Goal: Task Accomplishment & Management: Use online tool/utility

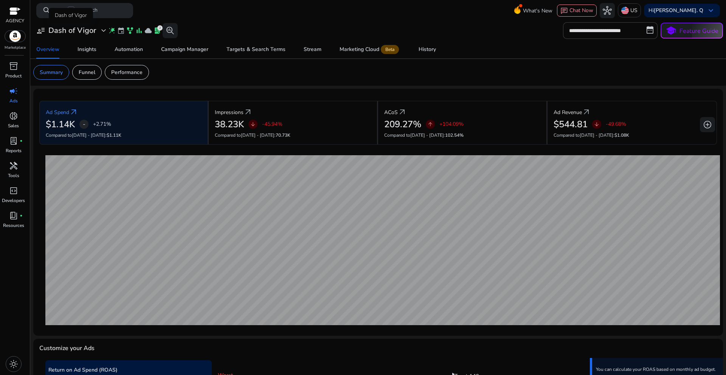
drag, startPoint x: 0, startPoint y: 0, endPoint x: 101, endPoint y: 33, distance: 106.5
click at [101, 33] on span "expand_more" at bounding box center [103, 30] width 9 height 9
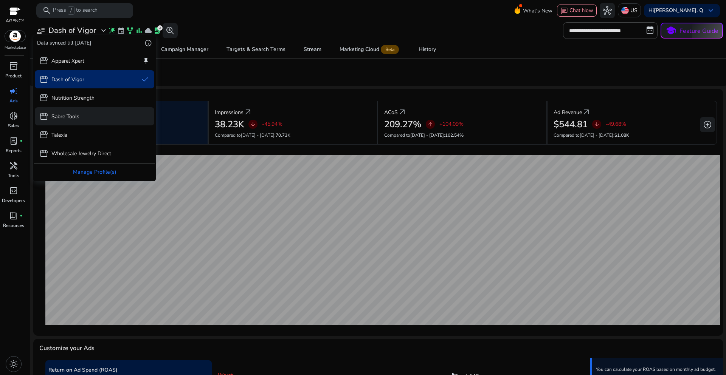
click at [75, 117] on p "Sabre Tools" at bounding box center [65, 117] width 28 height 8
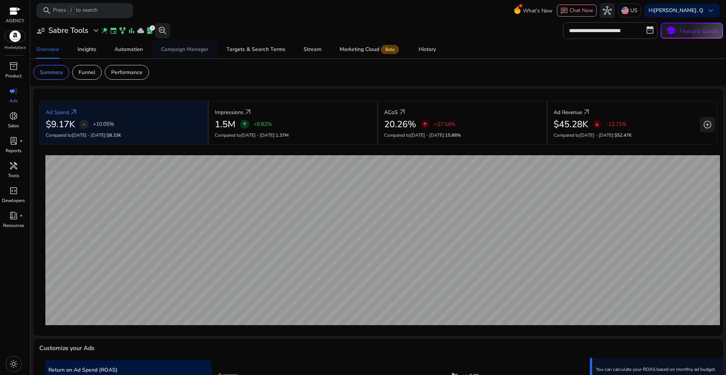
click at [177, 52] on div "Campaign Manager" at bounding box center [184, 49] width 47 height 5
click at [195, 52] on div "Campaign Manager" at bounding box center [184, 49] width 47 height 5
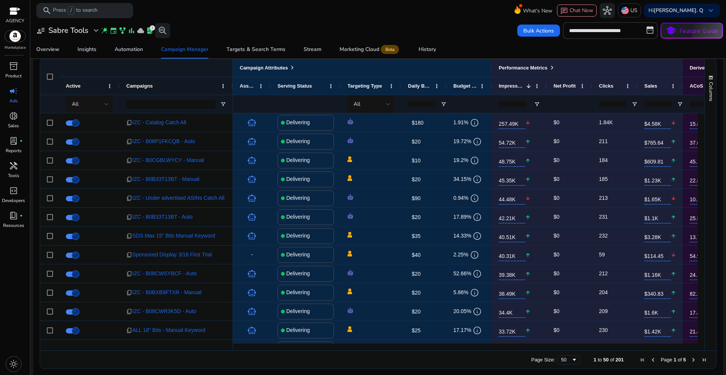
scroll to position [511, 0]
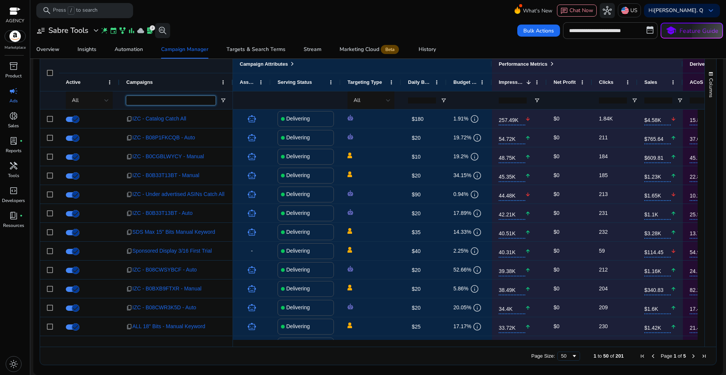
click at [137, 104] on input "Campaigns Filter Input" at bounding box center [170, 100] width 89 height 9
paste input "**********"
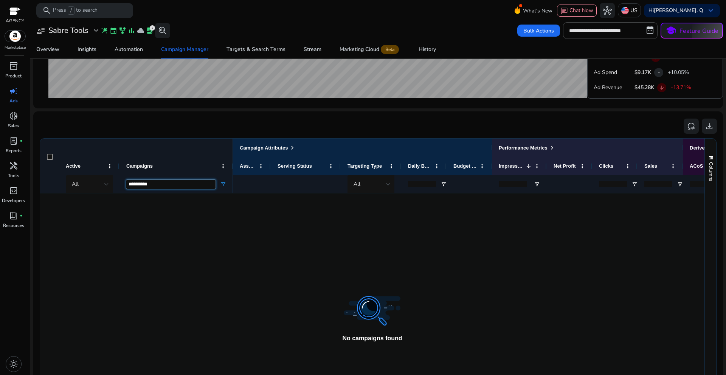
scroll to position [238, 0]
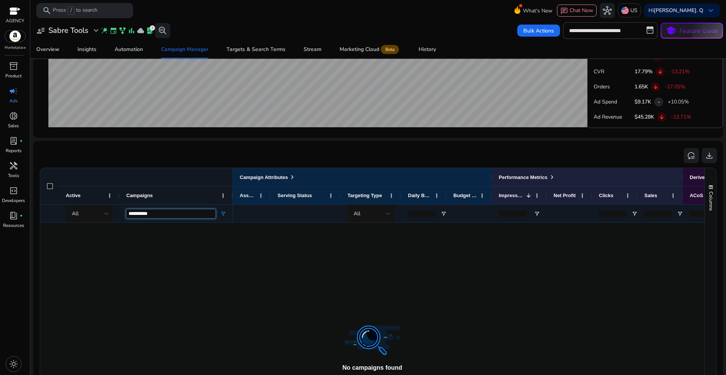
type input "**********"
drag, startPoint x: 142, startPoint y: 212, endPoint x: 121, endPoint y: 212, distance: 20.4
click at [121, 212] on div "**********" at bounding box center [175, 213] width 113 height 18
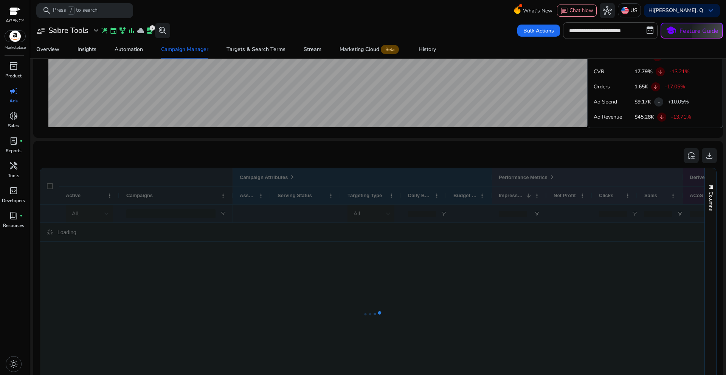
click at [244, 158] on div "reset_settings download" at bounding box center [377, 155] width 677 height 17
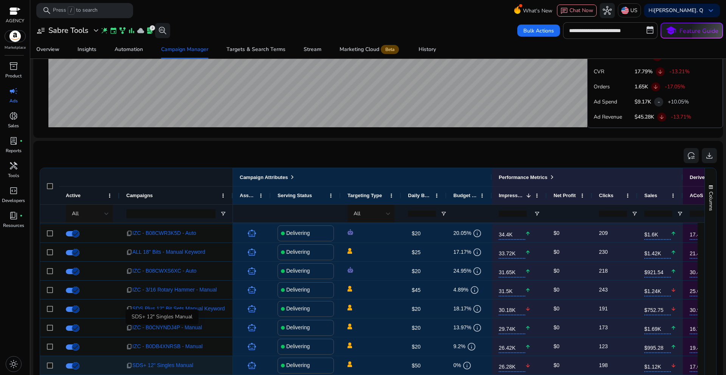
scroll to position [227, 0]
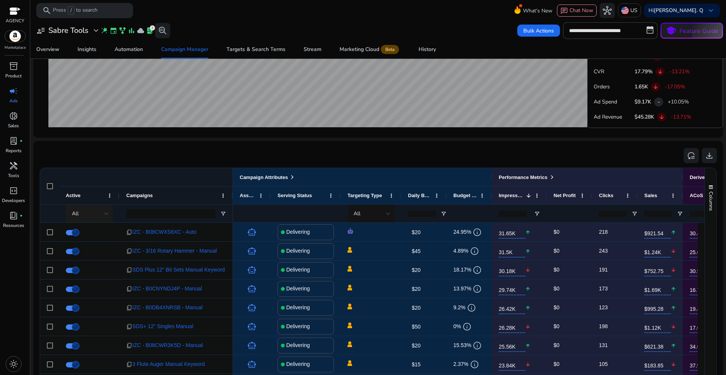
click at [107, 216] on div at bounding box center [106, 213] width 5 height 9
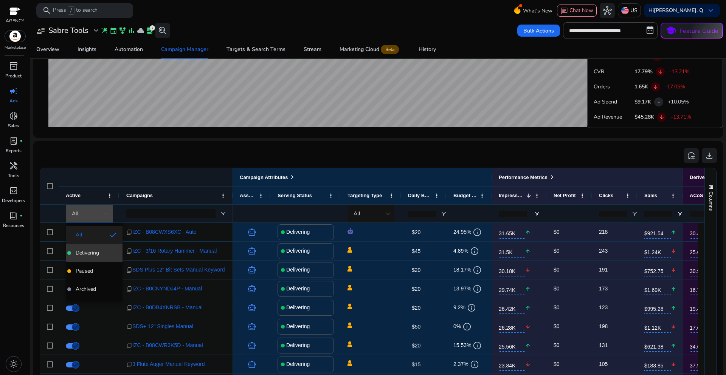
click at [94, 258] on mat-option "Delivering" at bounding box center [94, 253] width 57 height 18
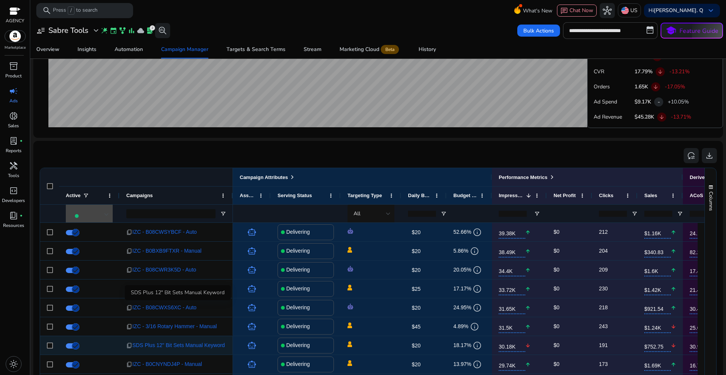
scroll to position [0, 0]
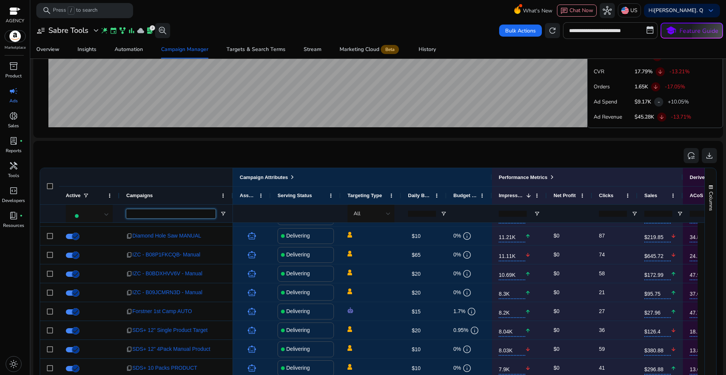
click at [150, 214] on input "Campaigns Filter Input" at bounding box center [170, 213] width 89 height 9
paste input "**********"
type input "**********"
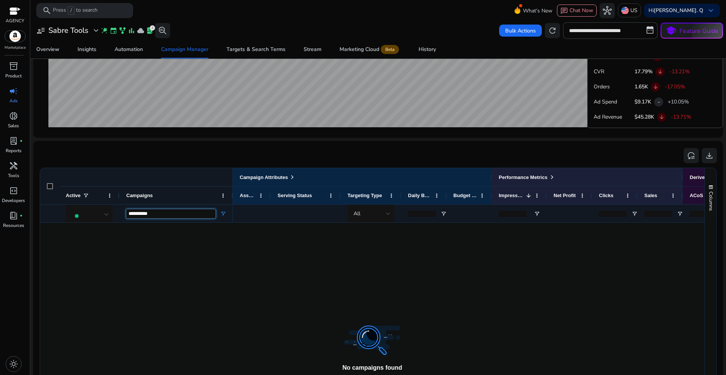
drag, startPoint x: 164, startPoint y: 218, endPoint x: 121, endPoint y: 216, distance: 43.1
click at [121, 216] on div "**********" at bounding box center [175, 213] width 113 height 18
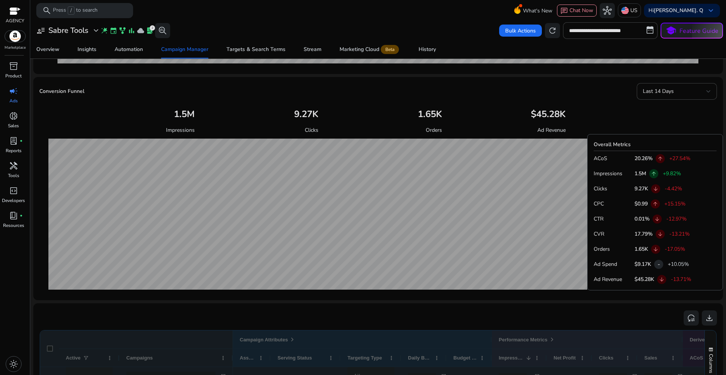
click at [156, 310] on div "reset_settings download" at bounding box center [377, 318] width 677 height 17
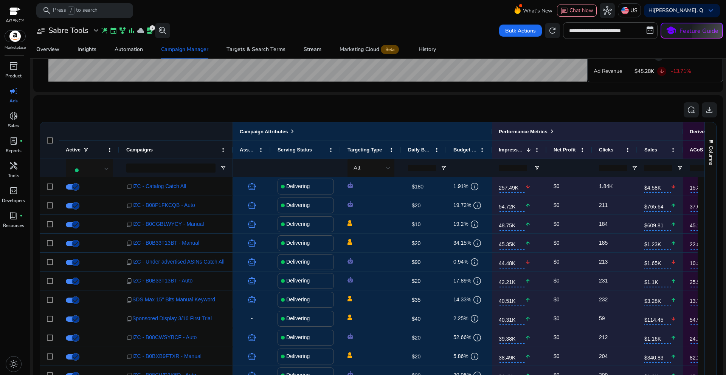
scroll to position [447, 0]
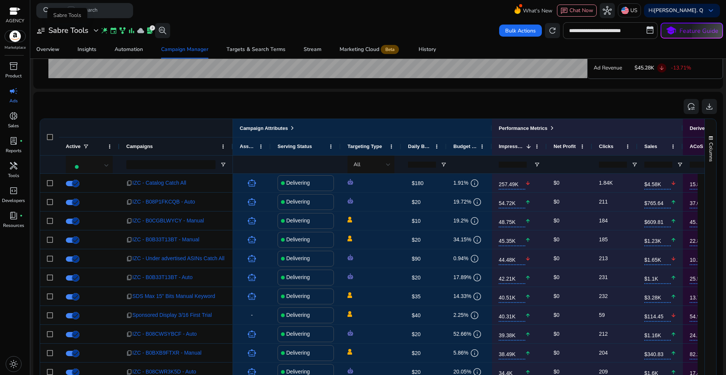
click at [93, 29] on span "expand_more" at bounding box center [95, 30] width 9 height 9
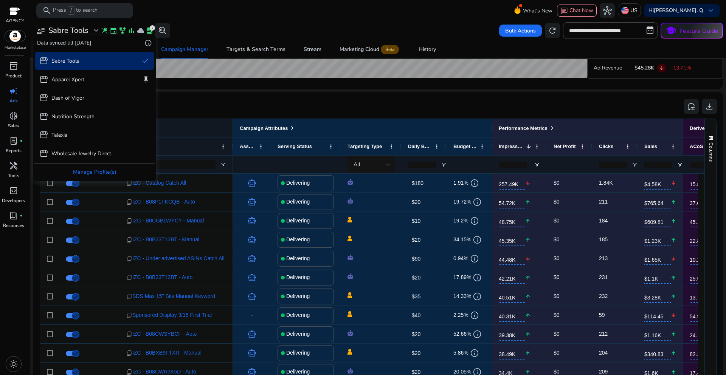
click at [167, 164] on div at bounding box center [363, 187] width 726 height 375
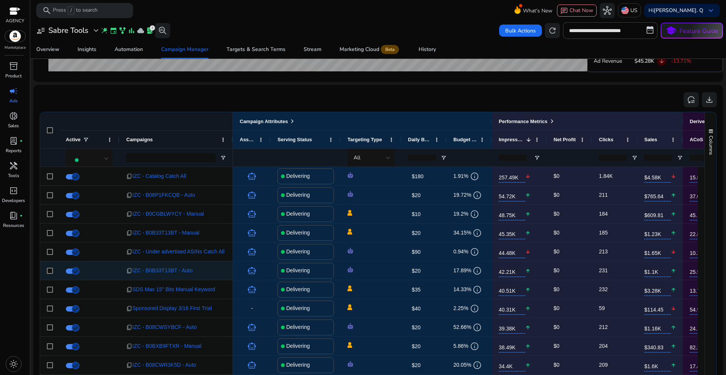
scroll to position [459, 0]
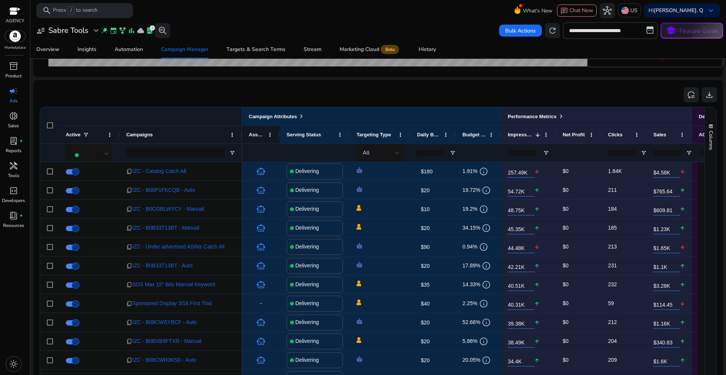
drag, startPoint x: 232, startPoint y: 135, endPoint x: 241, endPoint y: 138, distance: 9.7
click at [241, 138] on div at bounding box center [241, 135] width 3 height 18
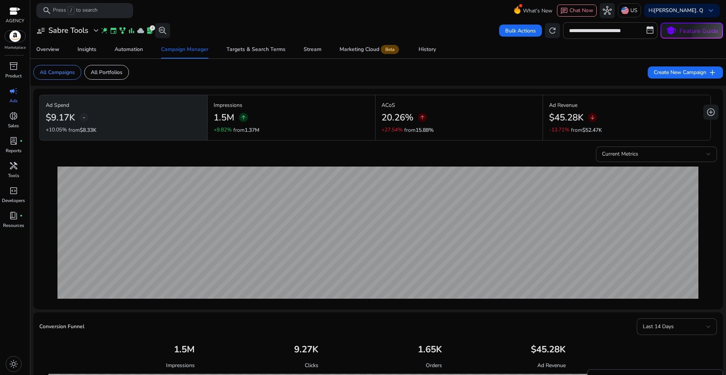
scroll to position [459, 0]
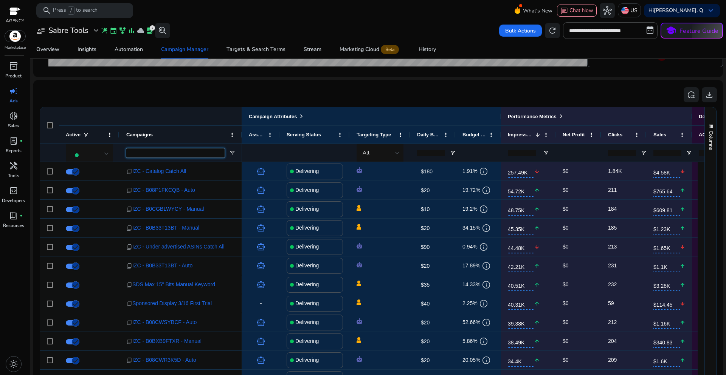
click at [141, 155] on input "Campaigns Filter Input" at bounding box center [175, 153] width 98 height 9
paste input "**********"
type input "**********"
click at [197, 101] on div "reset_settings download" at bounding box center [377, 94] width 677 height 17
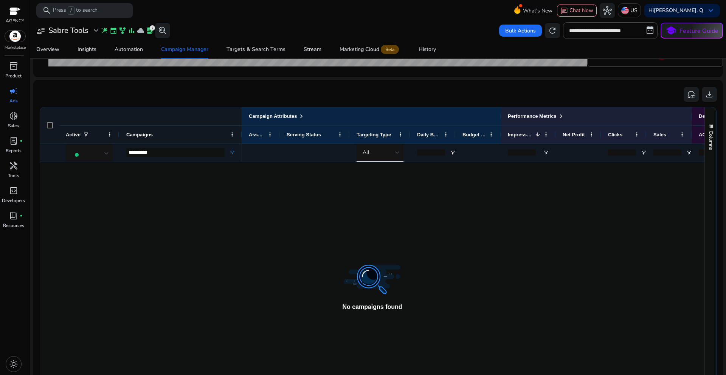
scroll to position [299, 0]
drag, startPoint x: 162, startPoint y: 153, endPoint x: 118, endPoint y: 152, distance: 43.5
click at [118, 152] on div "**********" at bounding box center [141, 153] width 202 height 18
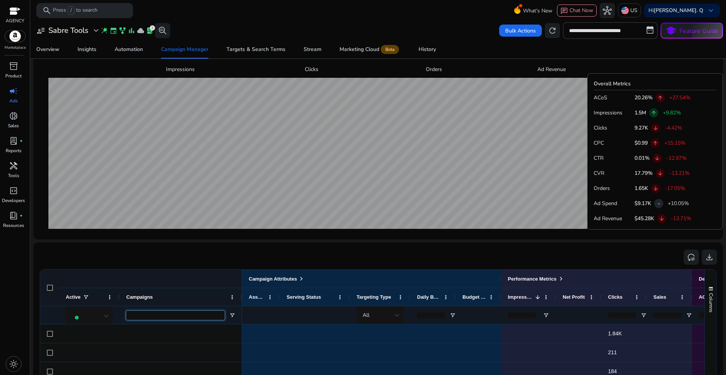
scroll to position [459, 0]
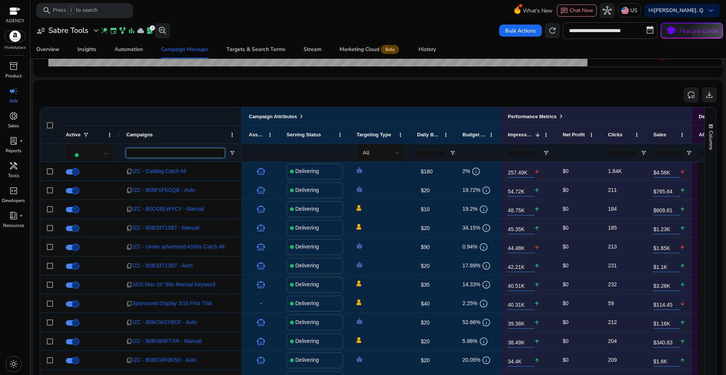
click at [147, 151] on input "Campaigns Filter Input" at bounding box center [175, 153] width 98 height 9
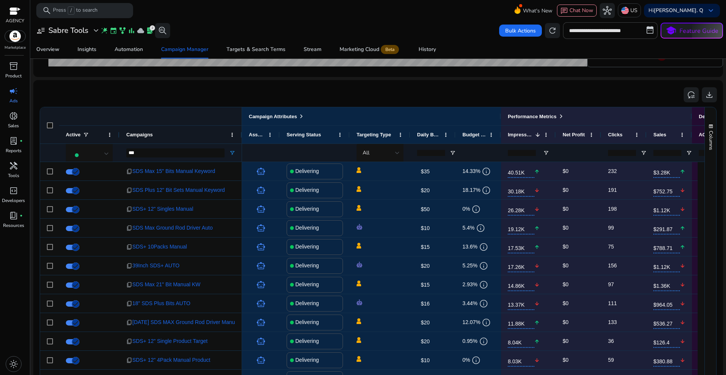
click at [243, 96] on div "reset_settings download" at bounding box center [377, 94] width 677 height 17
click at [145, 149] on input "***" at bounding box center [175, 153] width 98 height 9
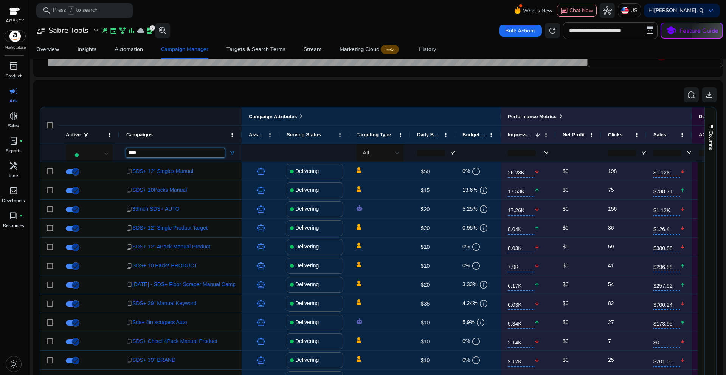
type input "****"
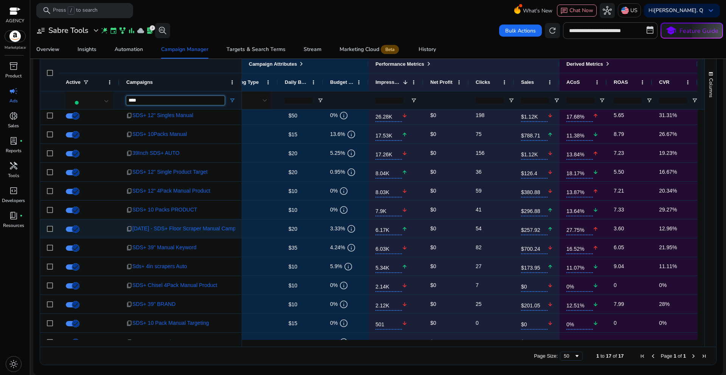
scroll to position [0, 0]
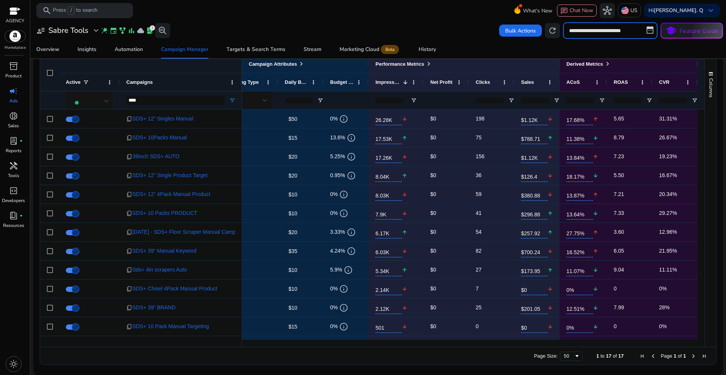
click at [601, 28] on input "**********" at bounding box center [610, 30] width 94 height 17
select select "*"
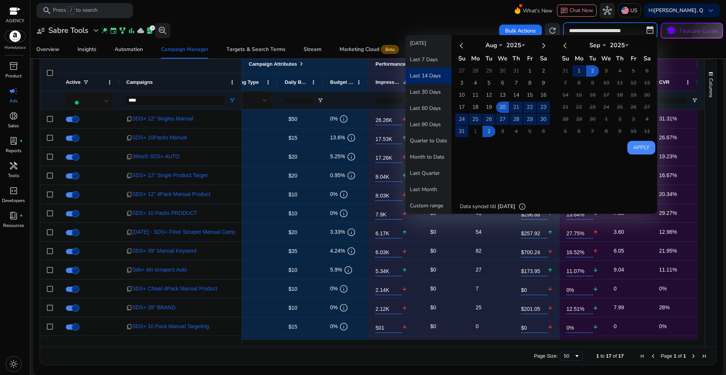
click at [465, 16] on mat-toolbar "search Press / to search What's New chat Chat Now hub US Hi Evelyn. Q keyboard_…" at bounding box center [377, 10] width 695 height 21
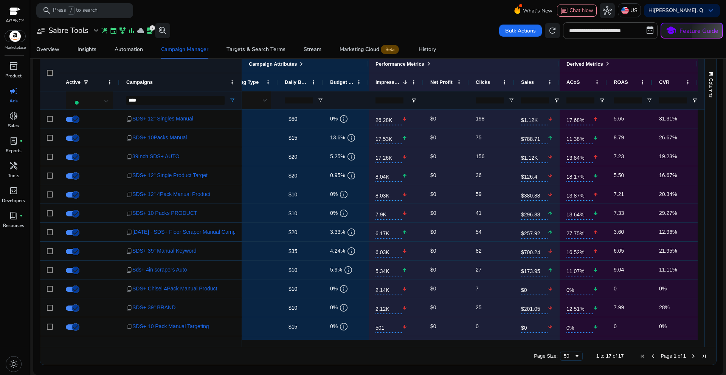
click at [462, 43] on div "Overview Insights Automation Campaign Manager Targets & Search Terms Stream Mar…" at bounding box center [378, 49] width 702 height 18
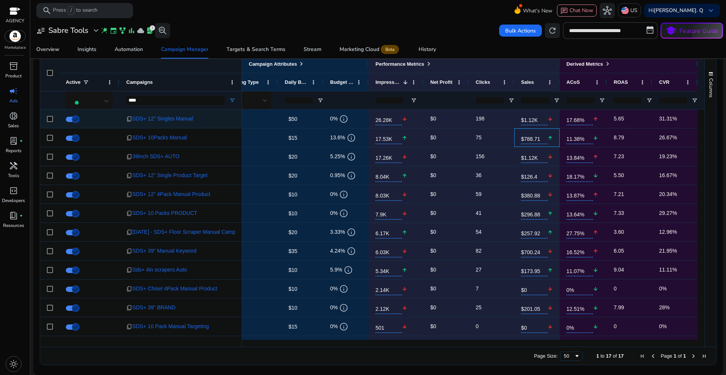
drag, startPoint x: 538, startPoint y: 118, endPoint x: 507, endPoint y: 178, distance: 67.6
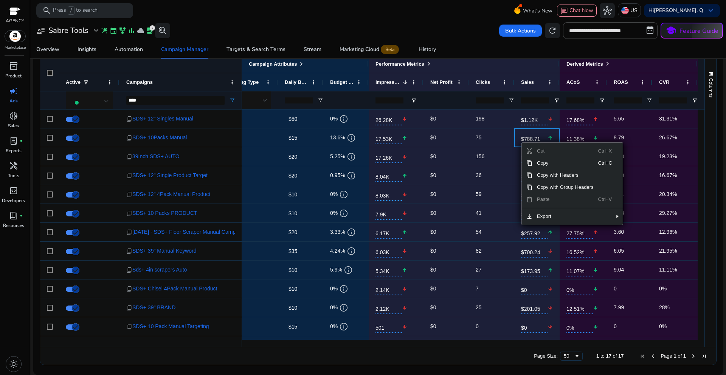
click at [467, 41] on div "Overview Insights Automation Campaign Manager Targets & Search Terms Stream Mar…" at bounding box center [378, 49] width 702 height 18
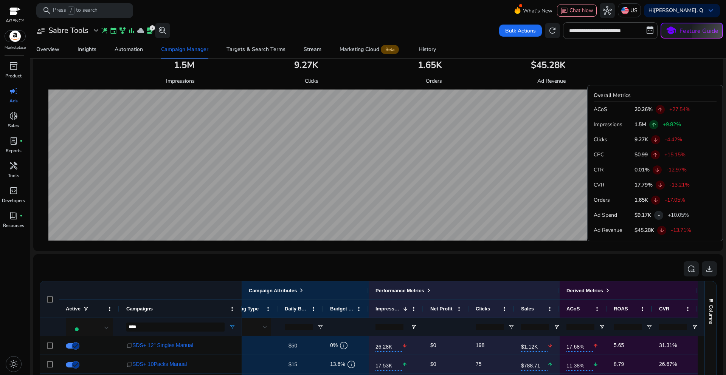
scroll to position [209, 0]
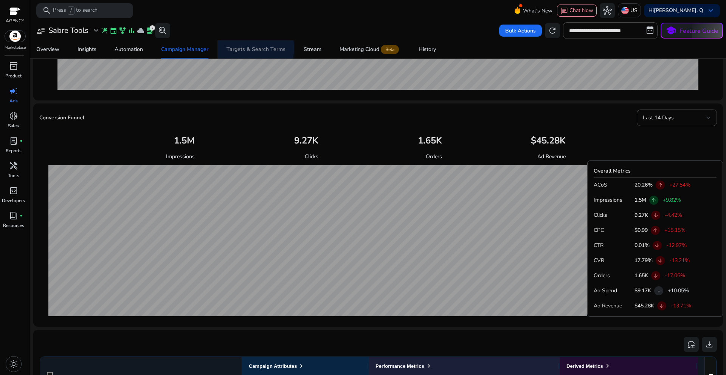
click at [255, 48] on div "Targets & Search Terms" at bounding box center [255, 49] width 59 height 5
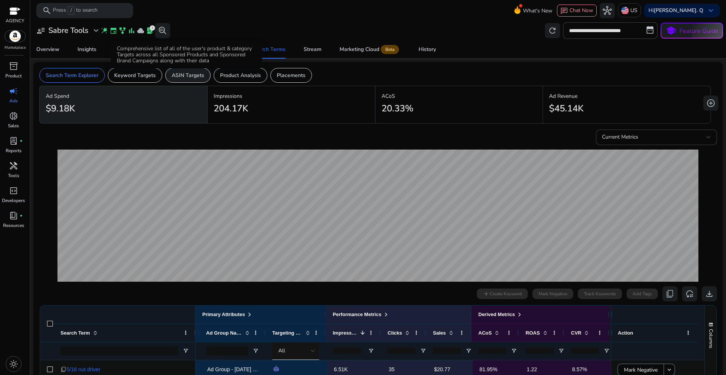
click at [179, 75] on p "ASIN Targets" at bounding box center [188, 75] width 33 height 8
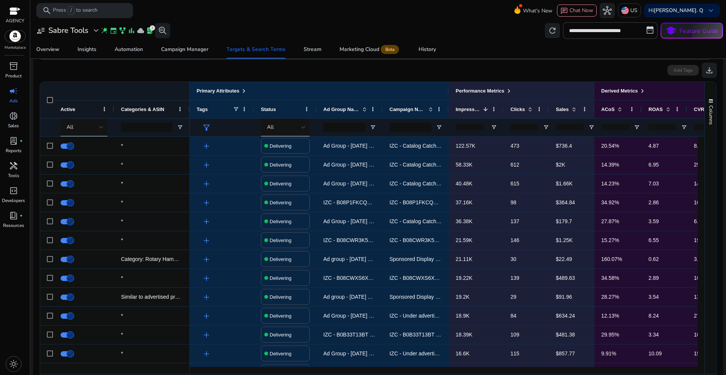
scroll to position [69, 0]
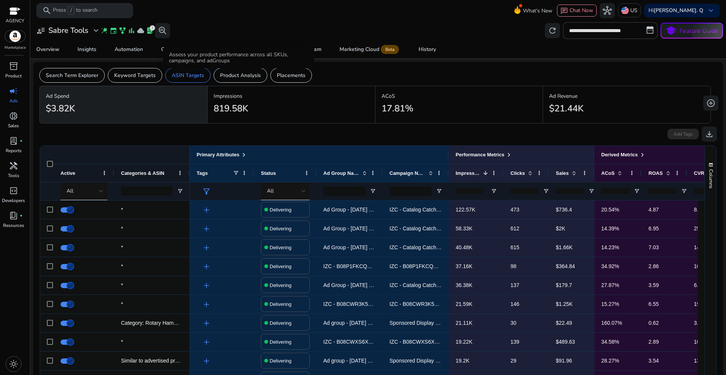
click at [197, 54] on div "Assess your product performance across all SKUs, campaigns, and adGroups" at bounding box center [238, 57] width 151 height 21
click at [206, 36] on div "**********" at bounding box center [377, 30] width 689 height 17
click at [192, 49] on div "Campaign Manager" at bounding box center [184, 49] width 47 height 5
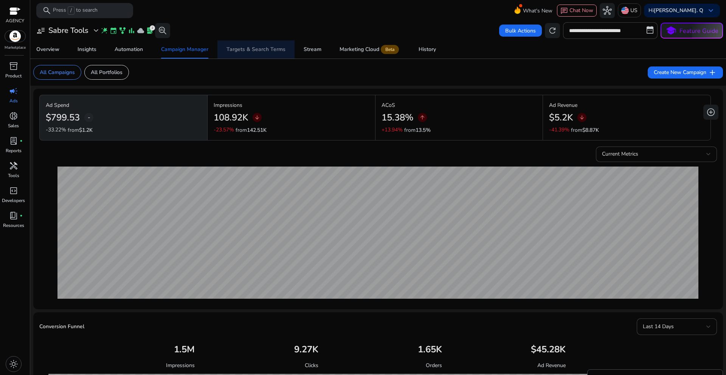
click at [273, 52] on div "Targets & Search Terms" at bounding box center [255, 49] width 59 height 5
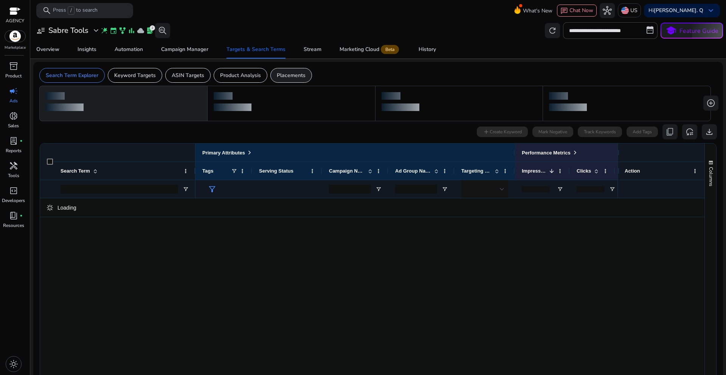
click at [282, 79] on div "Placements" at bounding box center [291, 75] width 42 height 15
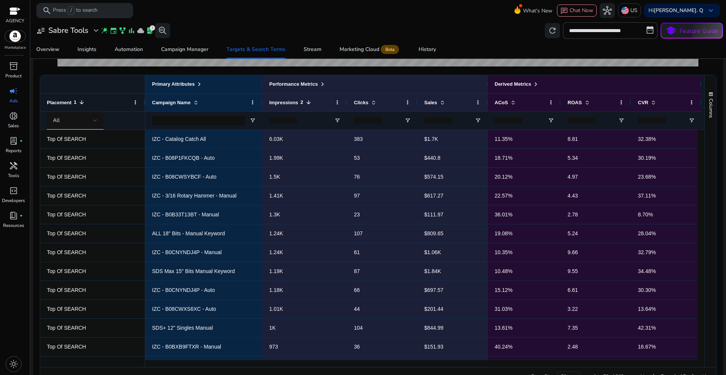
scroll to position [227, 0]
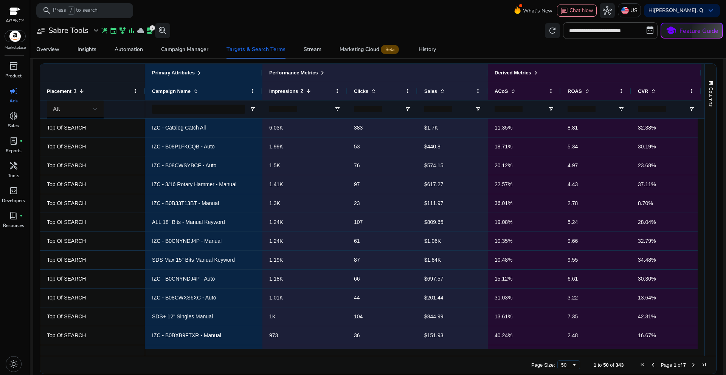
drag, startPoint x: 287, startPoint y: 353, endPoint x: 428, endPoint y: 361, distance: 141.2
click at [428, 361] on div "Drag here to set row groups Drag here to set column labels Placement 1 All Prim…" at bounding box center [378, 218] width 677 height 311
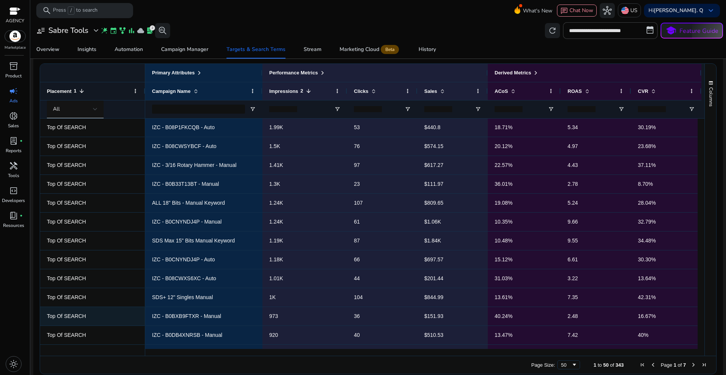
scroll to position [0, 0]
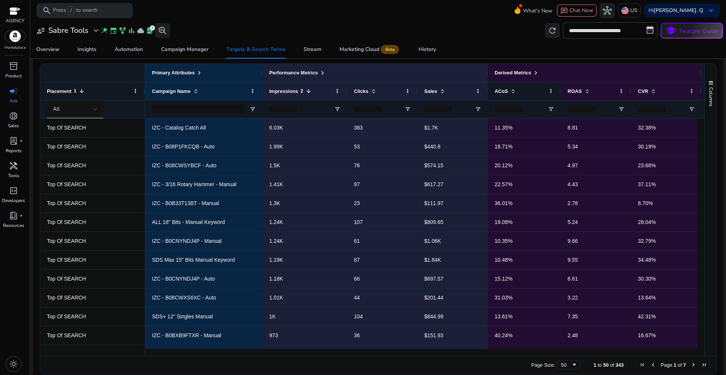
click at [512, 92] on span at bounding box center [513, 91] width 6 height 6
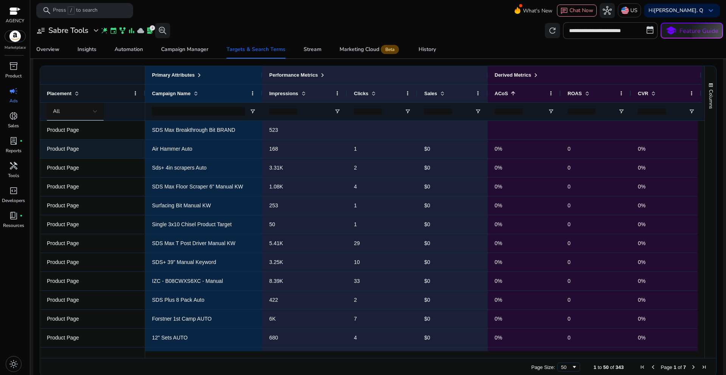
scroll to position [227, 0]
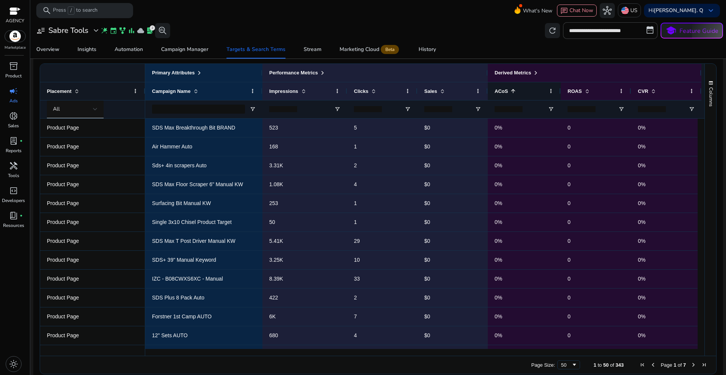
click at [511, 93] on span at bounding box center [513, 91] width 6 height 6
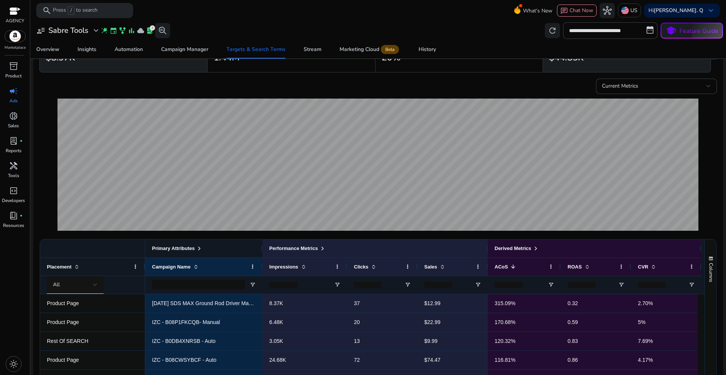
scroll to position [0, 0]
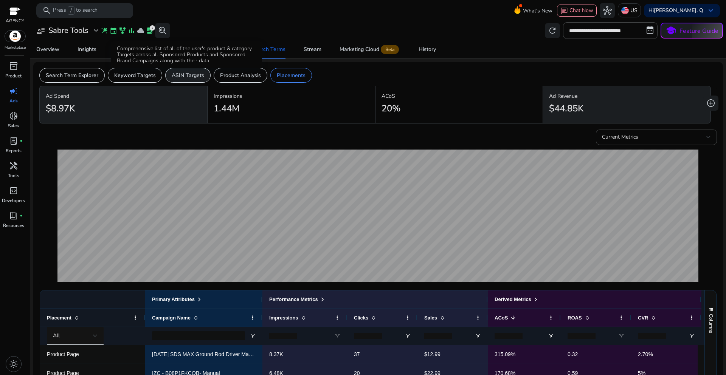
click at [187, 76] on p "ASIN Targets" at bounding box center [188, 75] width 33 height 8
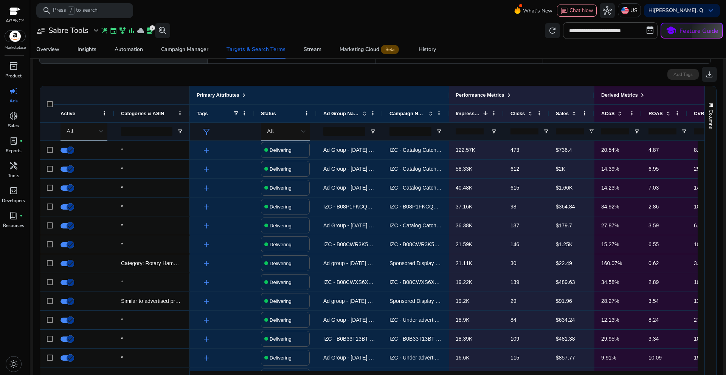
scroll to position [91, 0]
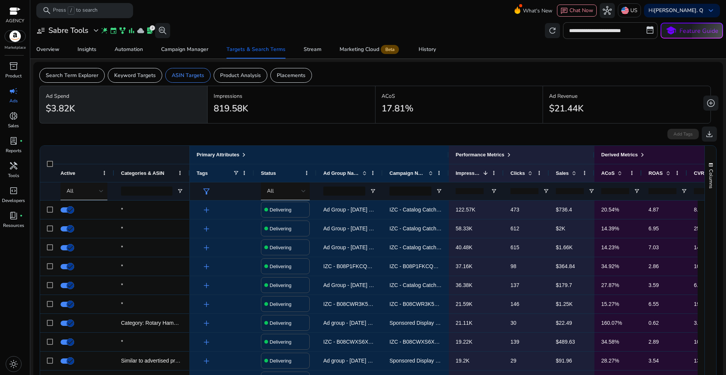
scroll to position [91, 0]
